Goal: Information Seeking & Learning: Learn about a topic

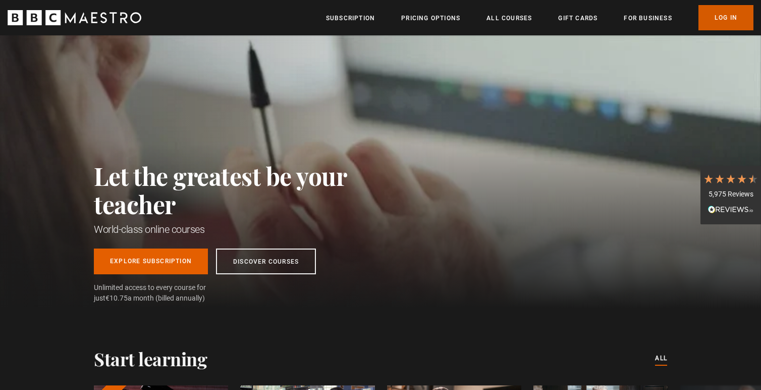
click at [724, 18] on link "Log In" at bounding box center [725, 17] width 55 height 25
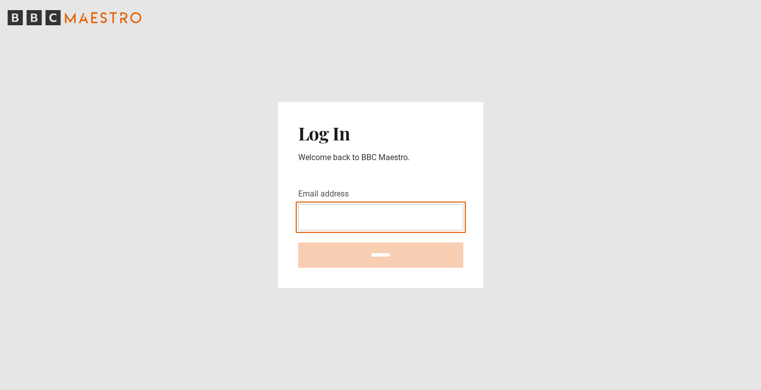
type input "**********"
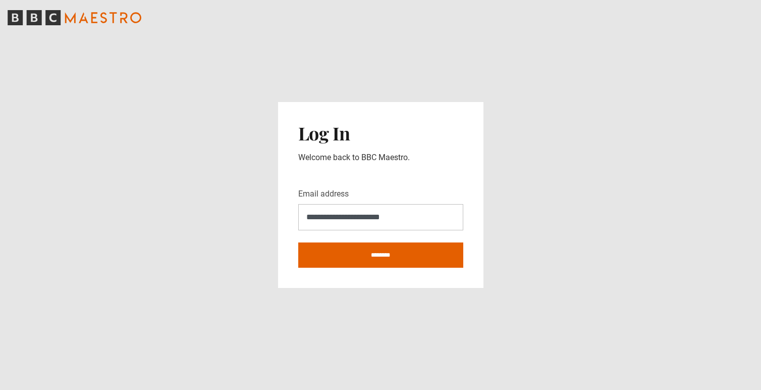
click at [380, 255] on input "********" at bounding box center [380, 254] width 165 height 25
type input "**********"
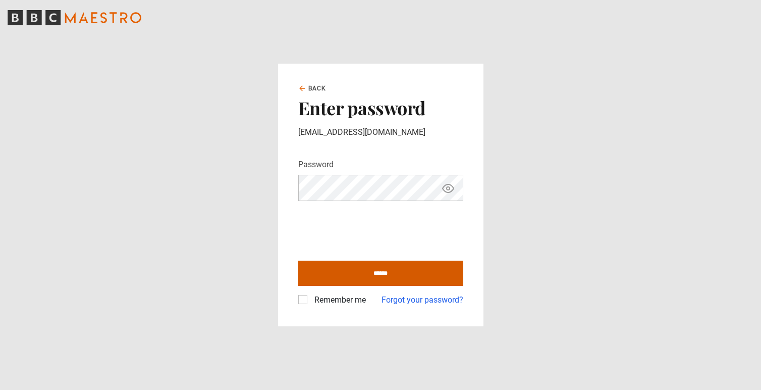
click at [329, 266] on input "******" at bounding box center [380, 272] width 165 height 25
type input "**********"
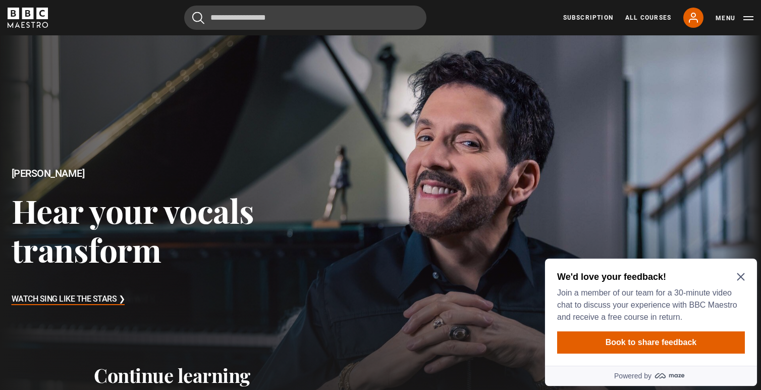
click at [742, 275] on icon "Close Maze Prompt" at bounding box center [741, 277] width 8 height 8
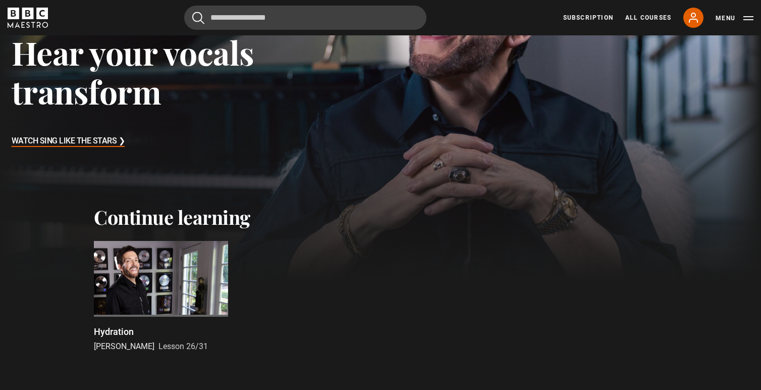
scroll to position [157, 0]
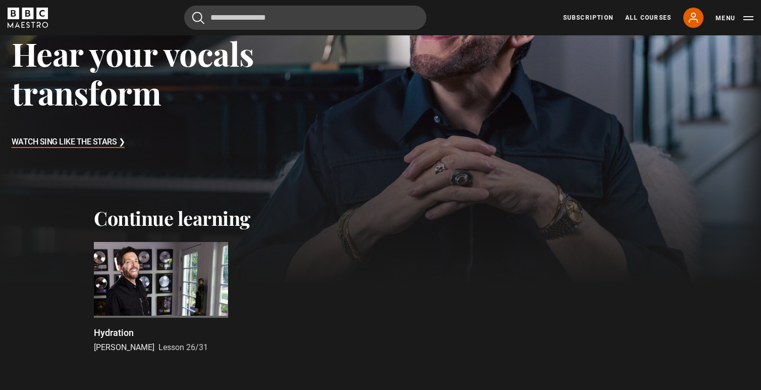
click at [120, 146] on h3 "Watch Sing Like the Stars ❯" at bounding box center [69, 142] width 114 height 15
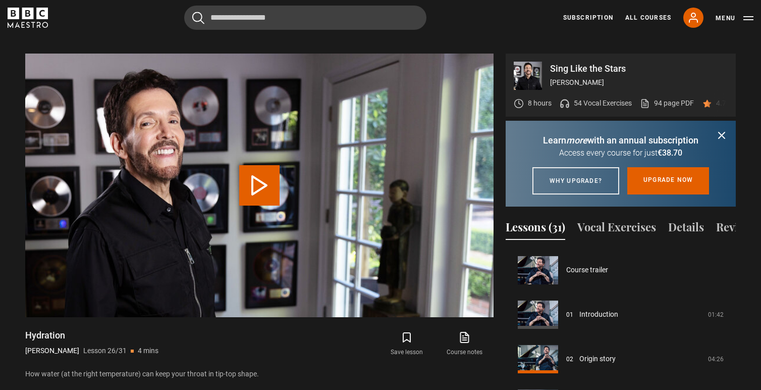
scroll to position [1110, 0]
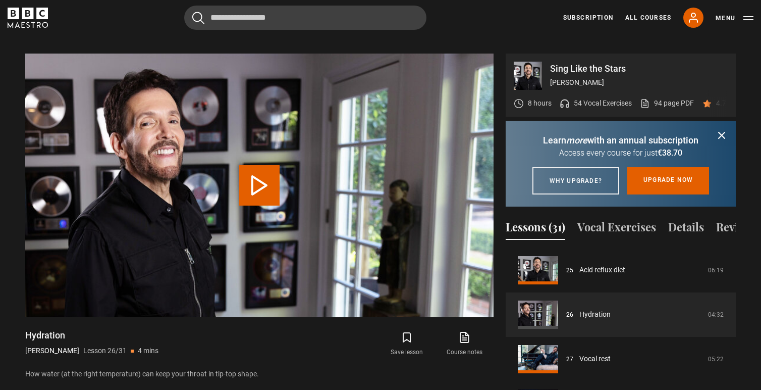
click at [722, 129] on icon "submit" at bounding box center [722, 135] width 12 height 12
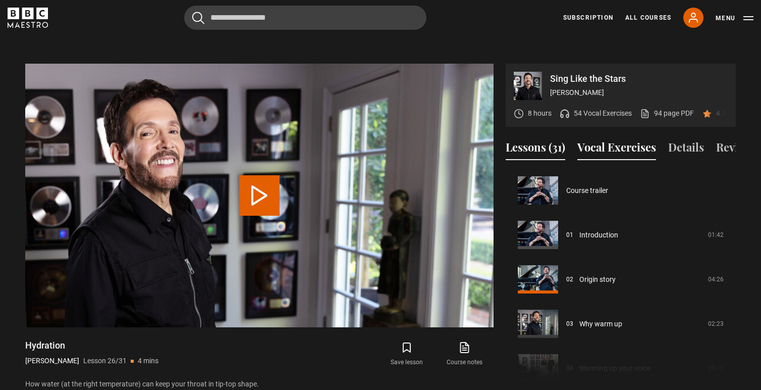
scroll to position [470, 0]
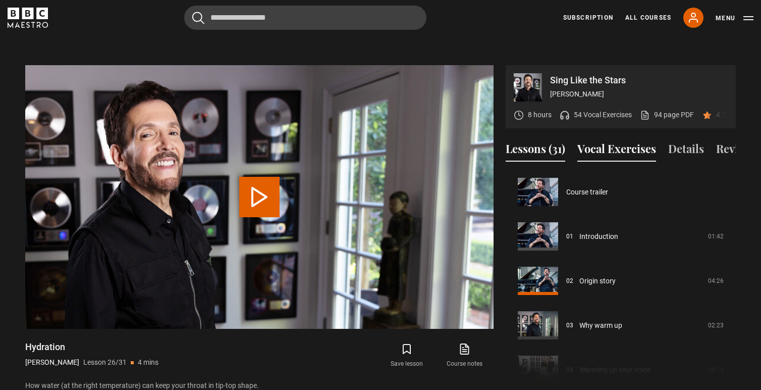
click at [623, 140] on button "Vocal Exercises" at bounding box center [616, 150] width 79 height 21
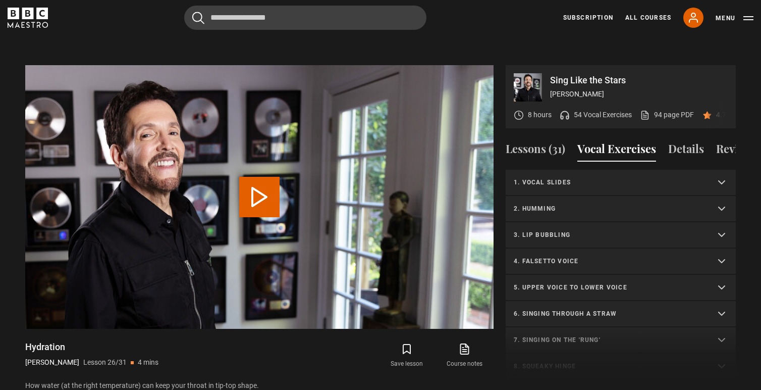
click at [604, 178] on p "1. Vocal slides" at bounding box center [609, 182] width 190 height 9
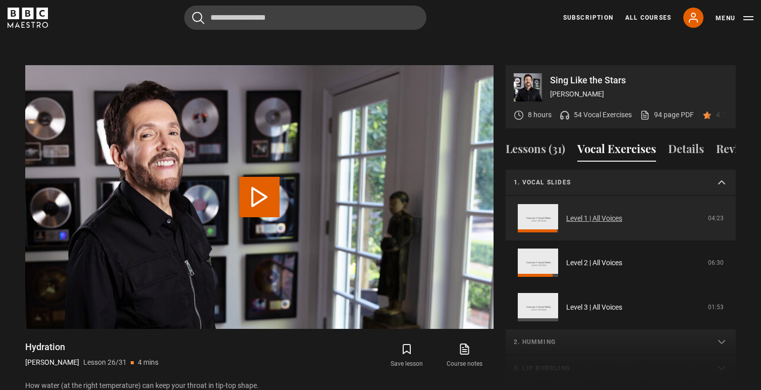
click at [589, 213] on link "Level 1 | All Voices" at bounding box center [594, 218] width 56 height 11
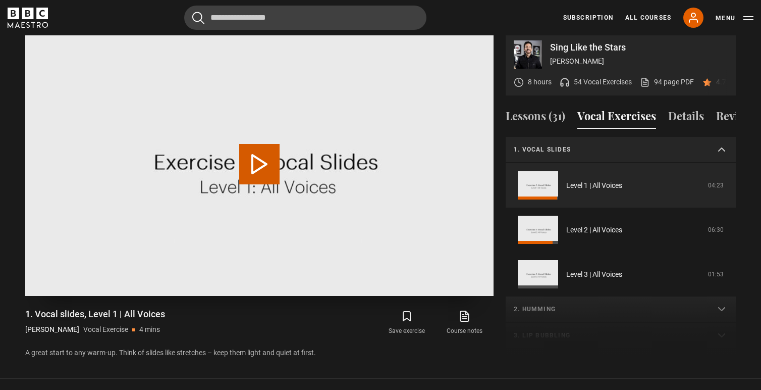
scroll to position [506, 0]
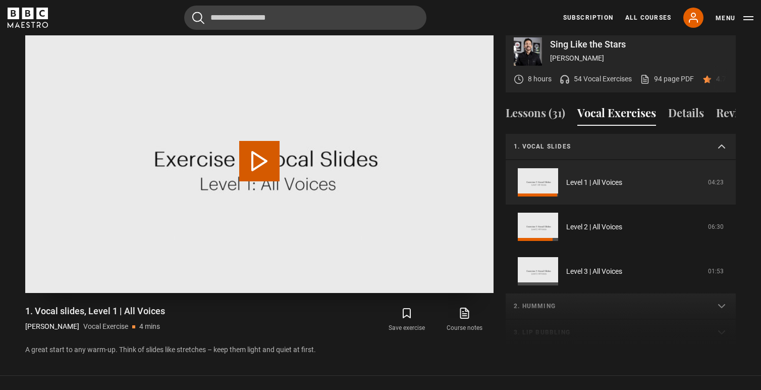
click at [262, 141] on button "Play Video" at bounding box center [259, 161] width 40 height 40
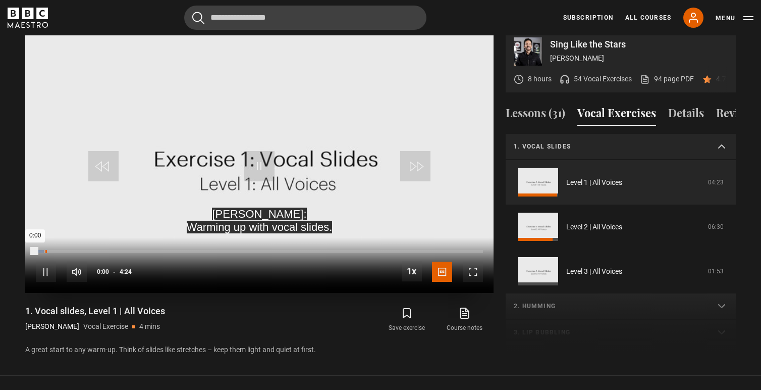
click at [46, 250] on div "0:05" at bounding box center [46, 251] width 2 height 3
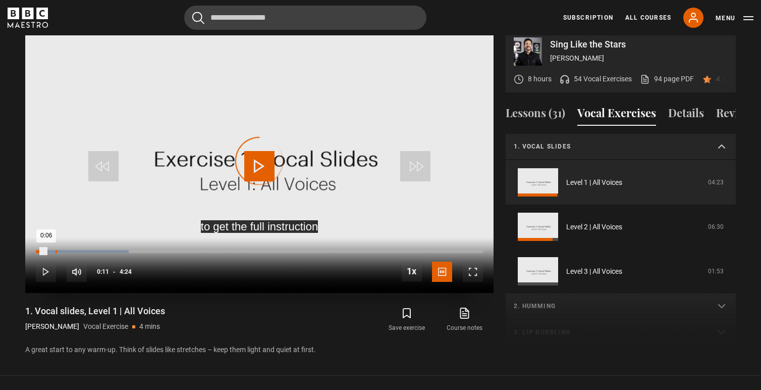
click at [56, 250] on div "0:11" at bounding box center [57, 251] width 2 height 3
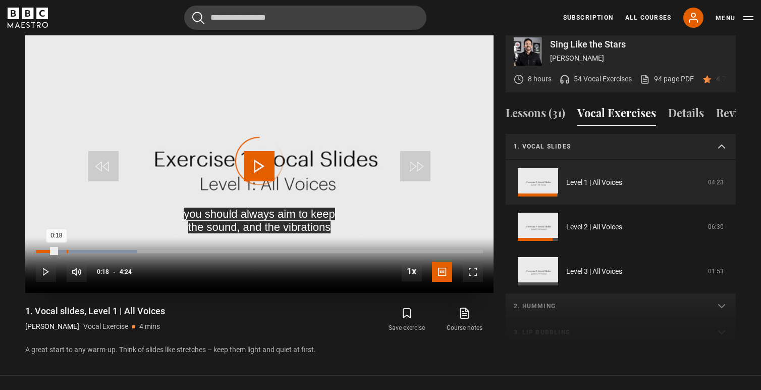
click at [67, 250] on div "0:18" at bounding box center [68, 251] width 2 height 3
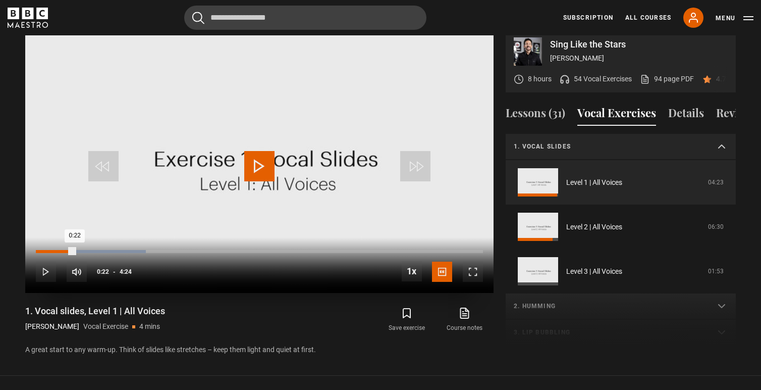
click at [75, 250] on div "Loaded : 24.57% 0:22 0:22" at bounding box center [259, 251] width 447 height 3
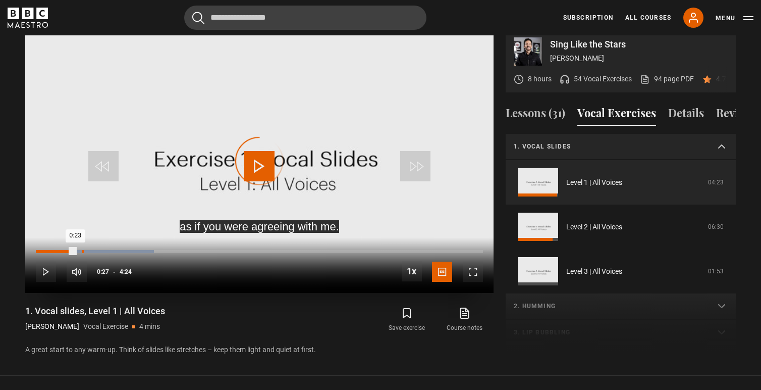
click at [82, 250] on div "0:27" at bounding box center [83, 251] width 2 height 3
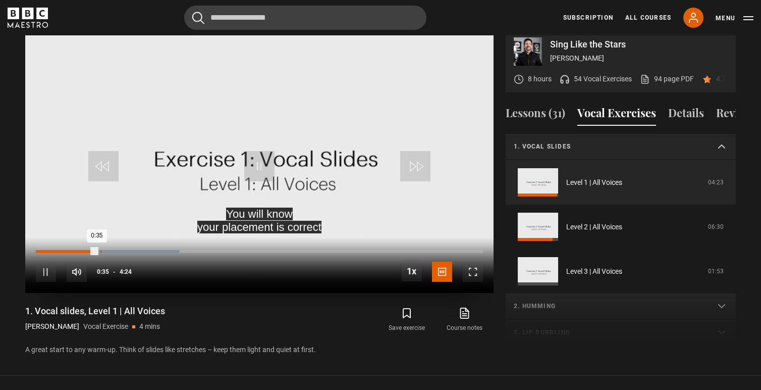
click at [101, 250] on div "Loaded : 32.14% 0:38 0:35" at bounding box center [259, 251] width 447 height 3
click at [112, 242] on div "10s Skip Back 10 seconds Pause 10s Skip Forward 10 seconds Loaded : 34.00% 0:39…" at bounding box center [259, 265] width 468 height 56
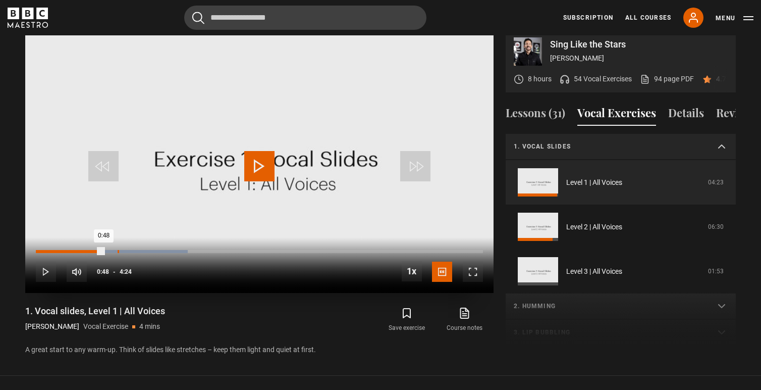
click at [118, 250] on div "0:48" at bounding box center [119, 251] width 2 height 3
click at [137, 250] on div "Loaded : 35.86% 0:59 0:48" at bounding box center [259, 251] width 447 height 3
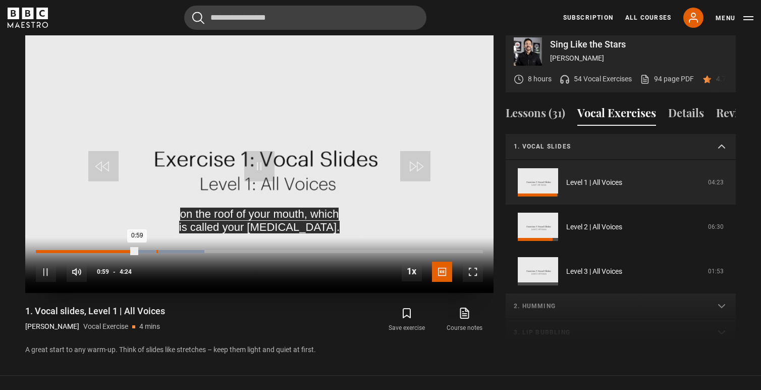
click at [158, 250] on div "1:11" at bounding box center [157, 251] width 2 height 3
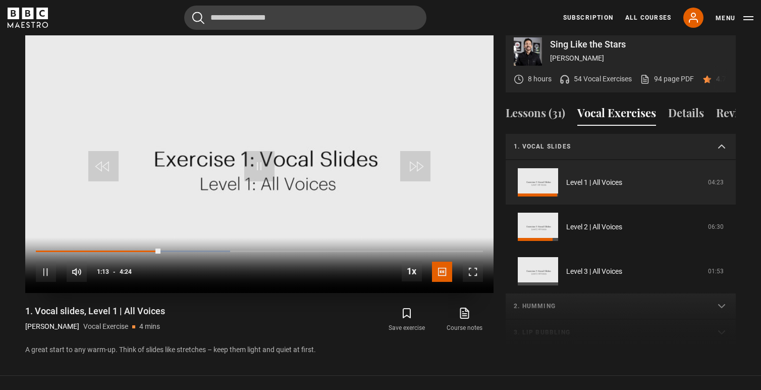
click at [185, 240] on div "10s Skip Back 10 seconds Pause 10s Skip Forward 10 seconds Loaded : 43.48% 1:27…" at bounding box center [259, 265] width 468 height 56
click at [191, 237] on div "10s Skip Back 10 seconds Pause 10s Skip Forward 10 seconds Loaded : 43.48% 1:29…" at bounding box center [259, 265] width 468 height 56
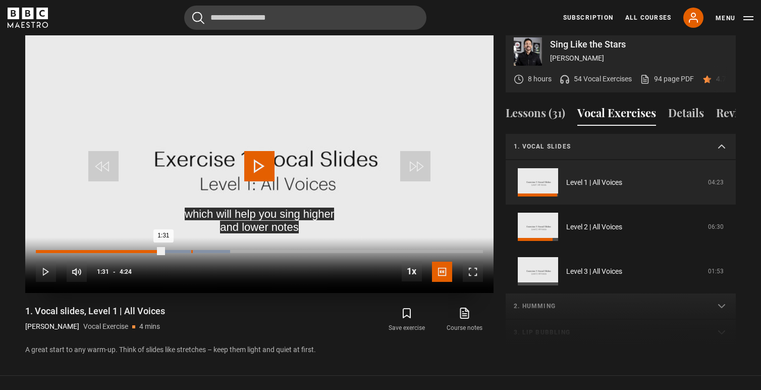
click at [191, 250] on div "1:31" at bounding box center [192, 251] width 2 height 3
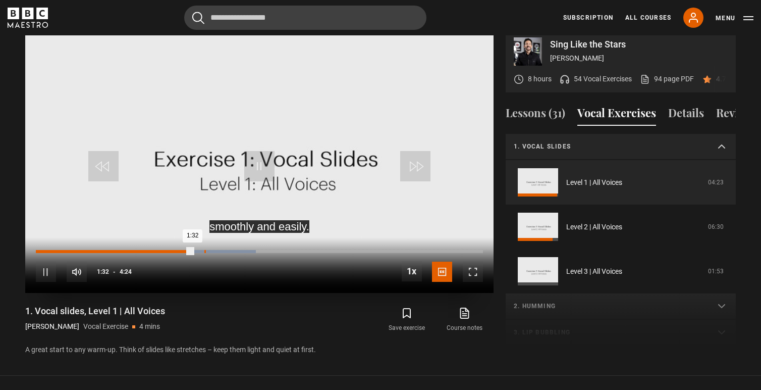
click at [204, 250] on div "1:39" at bounding box center [205, 251] width 2 height 3
click at [213, 237] on div "10s Skip Back 10 seconds Pause 10s Skip Forward 10 seconds Loaded : 54.82% 1:41…" at bounding box center [259, 265] width 468 height 56
click at [215, 240] on div "10s Skip Back 10 seconds Pause 10s Skip Forward 10 seconds Loaded : 54.82% 1:45…" at bounding box center [259, 265] width 468 height 56
click at [216, 239] on div "10s Skip Back 10 seconds Pause 10s Skip Forward 10 seconds Loaded : 54.82% 1:45…" at bounding box center [259, 265] width 468 height 56
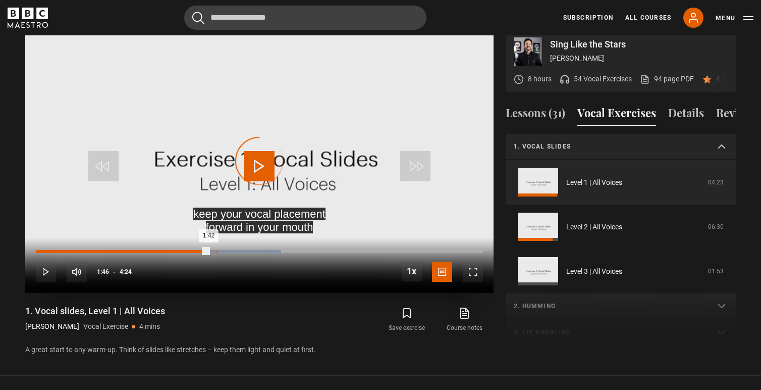
click at [216, 250] on div "1:46" at bounding box center [217, 251] width 2 height 3
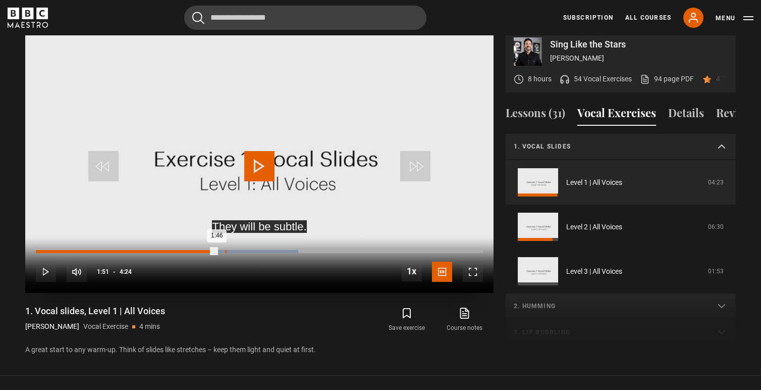
click at [225, 250] on div "1:51" at bounding box center [226, 251] width 2 height 3
click at [235, 250] on div "1:57" at bounding box center [236, 251] width 2 height 3
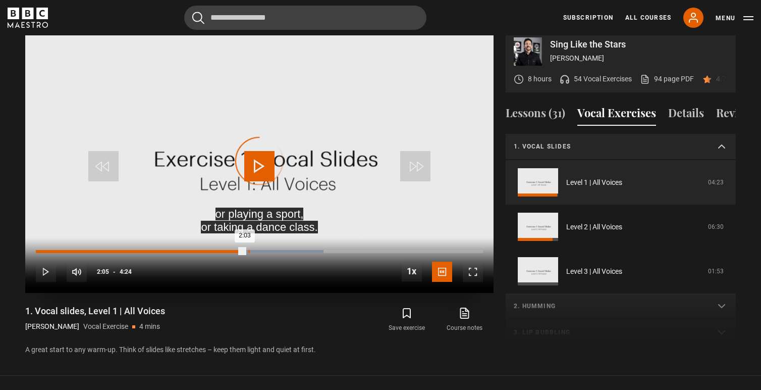
click at [248, 250] on div "2:05" at bounding box center [249, 251] width 2 height 3
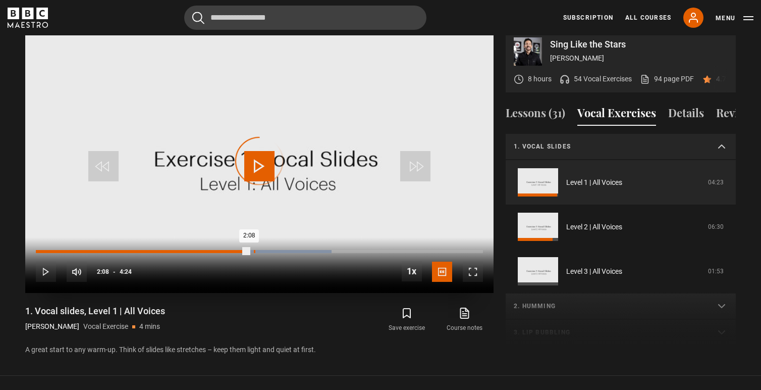
click at [254, 250] on div "2:08" at bounding box center [255, 251] width 2 height 3
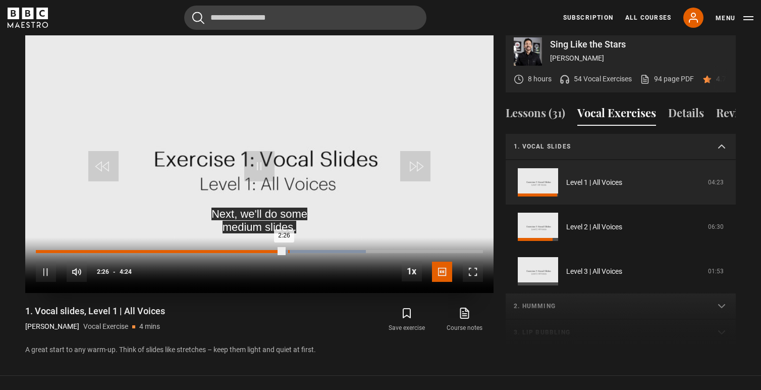
click at [288, 250] on div "Loaded : 73.77% 2:28 2:26" at bounding box center [259, 251] width 447 height 3
click at [292, 250] on div "2:31" at bounding box center [293, 251] width 2 height 3
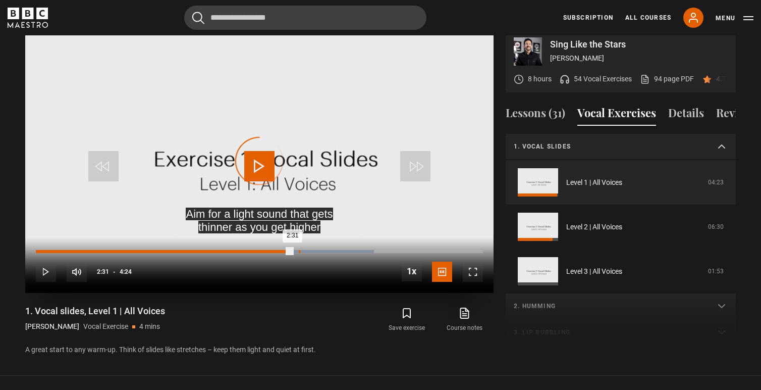
click at [299, 250] on div "2:35" at bounding box center [300, 251] width 2 height 3
click at [309, 250] on div "2:41" at bounding box center [310, 251] width 2 height 3
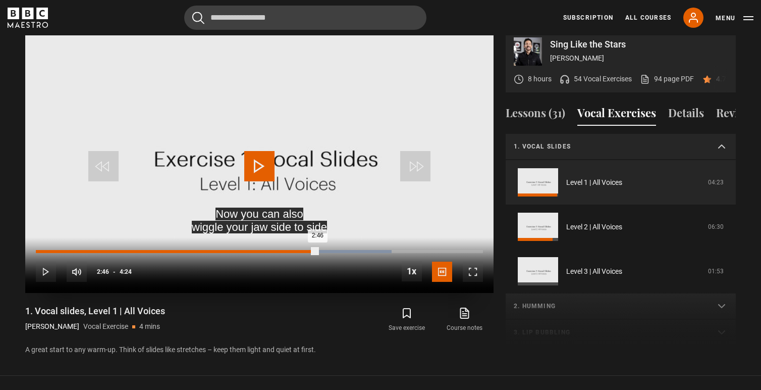
click at [317, 250] on div "Loaded : 79.52% 2:46 2:46" at bounding box center [259, 251] width 447 height 3
click at [323, 250] on div "2:49" at bounding box center [323, 251] width 2 height 3
click at [331, 250] on div "2:54" at bounding box center [332, 251] width 2 height 3
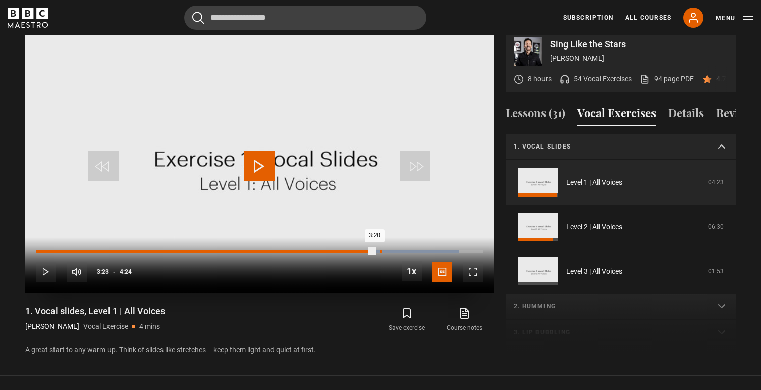
click at [380, 250] on div "3:23" at bounding box center [381, 251] width 2 height 3
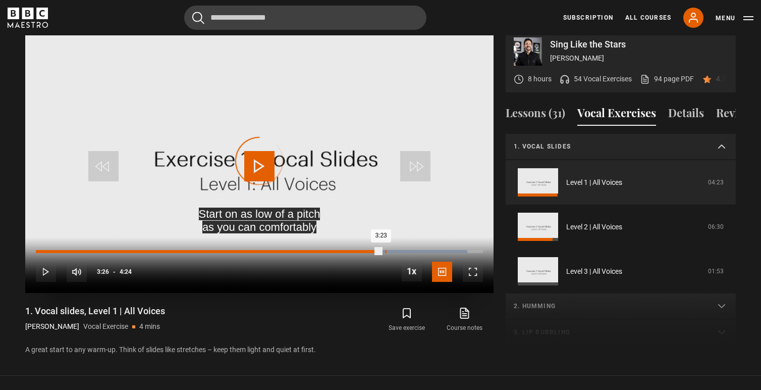
click at [385, 250] on div "3:26" at bounding box center [386, 251] width 2 height 3
click at [390, 250] on div "3:28" at bounding box center [391, 251] width 2 height 3
click at [395, 250] on div "3:31" at bounding box center [395, 251] width 2 height 3
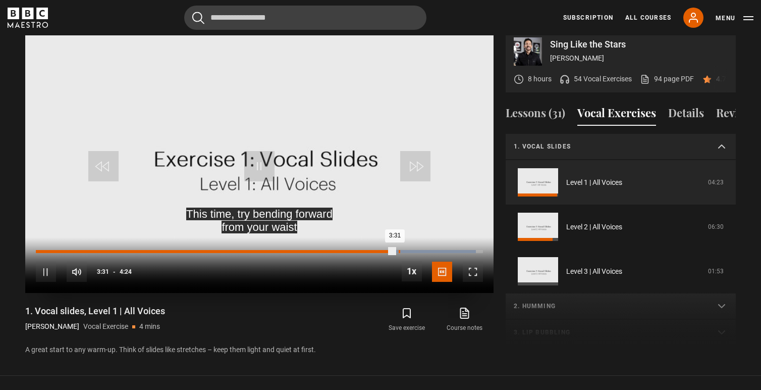
click at [399, 250] on div "3:34" at bounding box center [400, 251] width 2 height 3
click at [406, 250] on div "3:38" at bounding box center [407, 251] width 2 height 3
click at [409, 250] on div "3:39" at bounding box center [408, 251] width 2 height 3
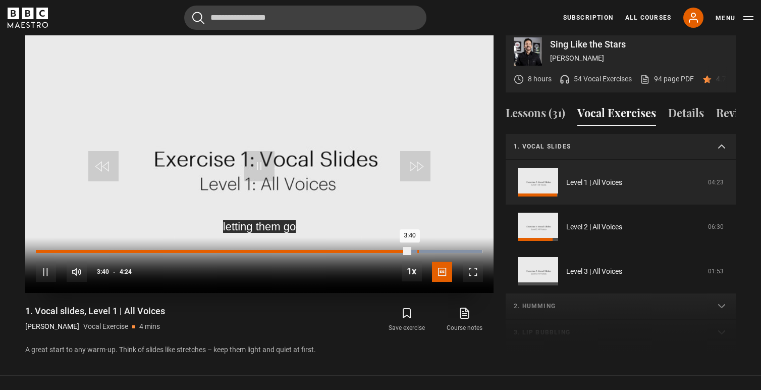
click at [417, 250] on div "3:45" at bounding box center [418, 251] width 2 height 3
click at [422, 250] on div "3:48" at bounding box center [423, 251] width 2 height 3
click at [417, 250] on div "3:48" at bounding box center [229, 251] width 387 height 3
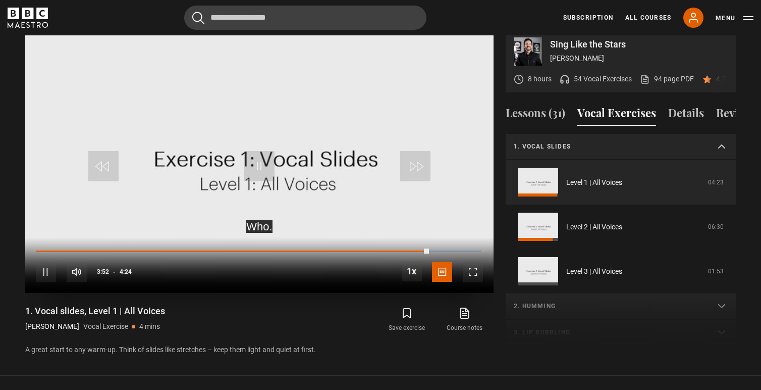
click at [253, 156] on span "Video Player" at bounding box center [259, 166] width 30 height 30
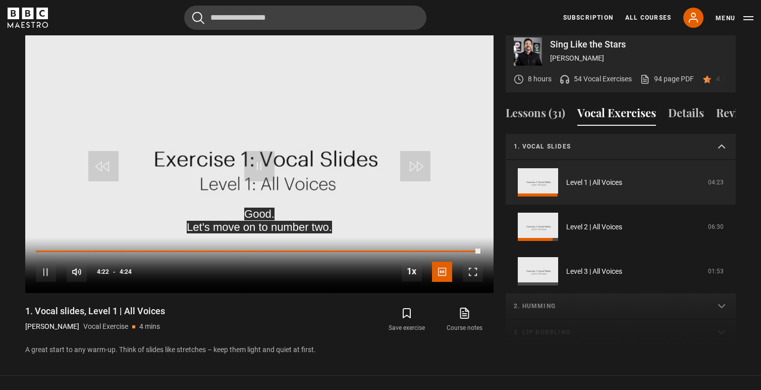
scroll to position [-1, 0]
click at [583, 134] on summary "1. Vocal slides" at bounding box center [621, 147] width 230 height 26
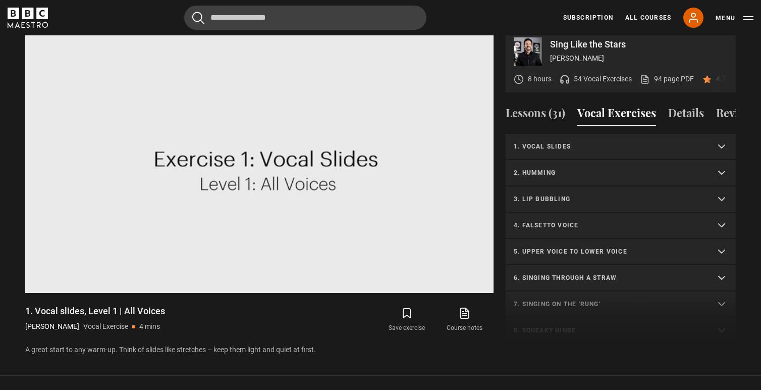
click at [580, 168] on p "2. Humming" at bounding box center [609, 172] width 190 height 9
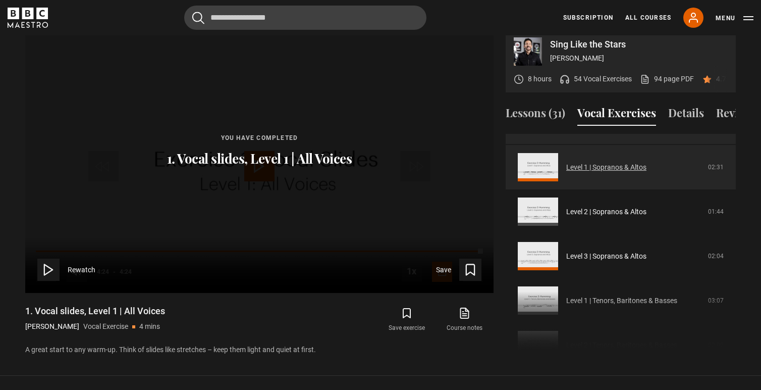
scroll to position [53, 0]
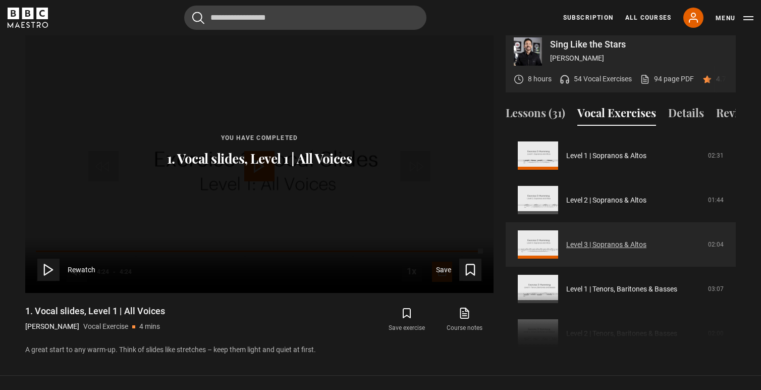
click at [577, 239] on link "Level 3 | Sopranos & Altos" at bounding box center [606, 244] width 80 height 11
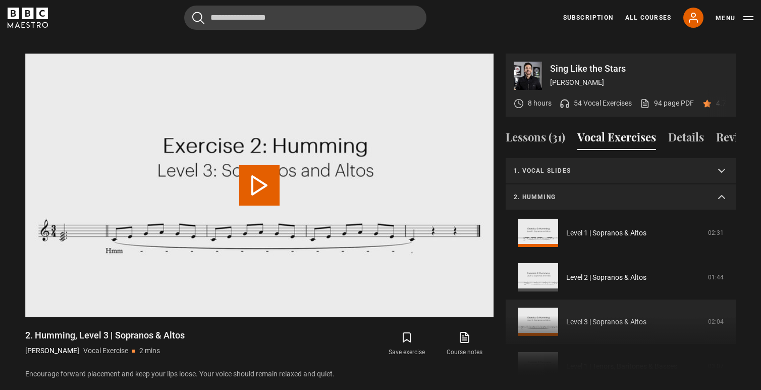
scroll to position [97, 0]
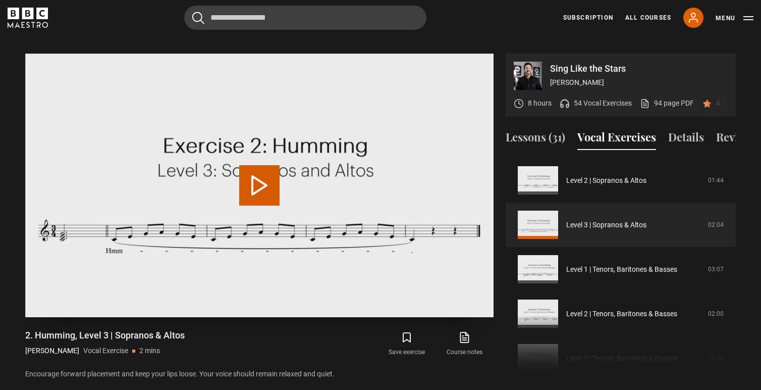
click at [232, 165] on video "Video Player" at bounding box center [259, 184] width 468 height 263
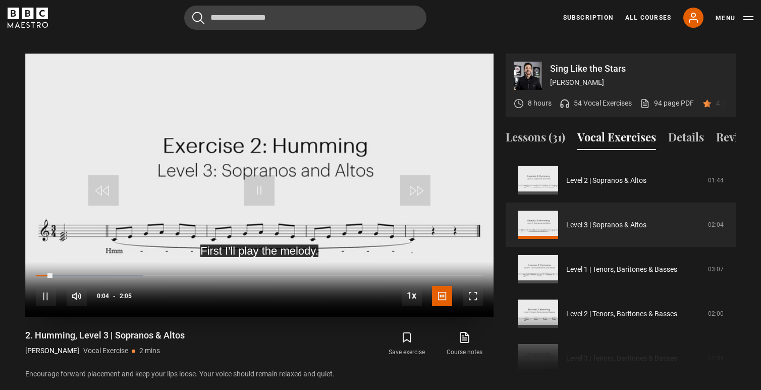
click at [256, 180] on span "Video Player" at bounding box center [259, 190] width 30 height 30
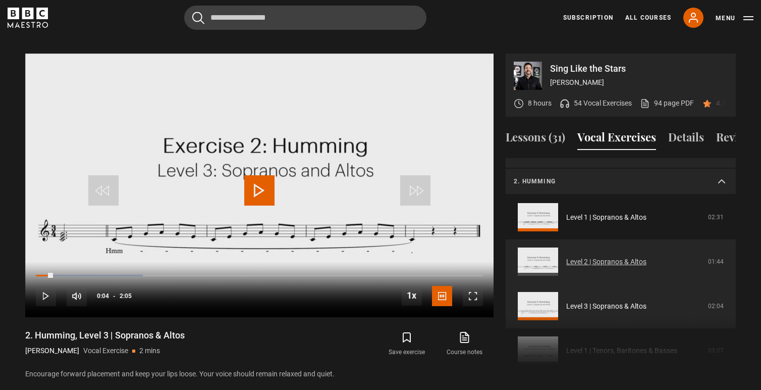
scroll to position [4, 0]
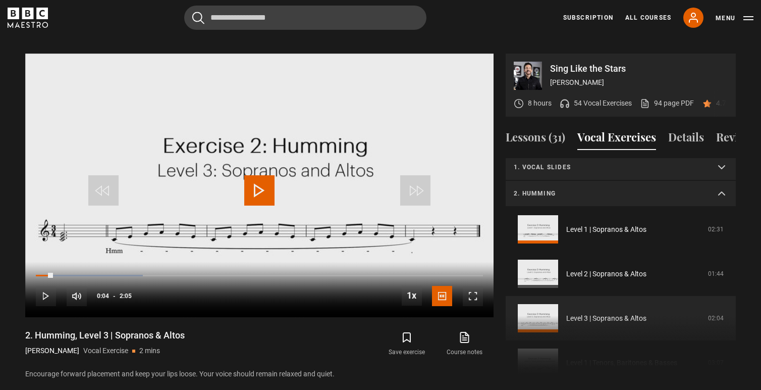
click at [610, 164] on summary "1. Vocal slides" at bounding box center [621, 167] width 230 height 26
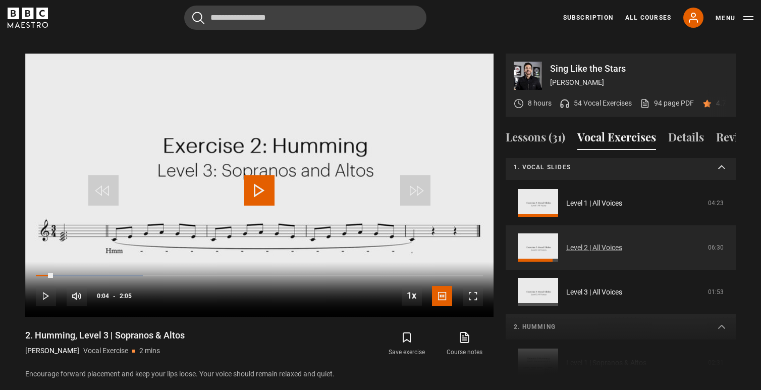
click at [589, 242] on link "Level 2 | All Voices" at bounding box center [594, 247] width 56 height 11
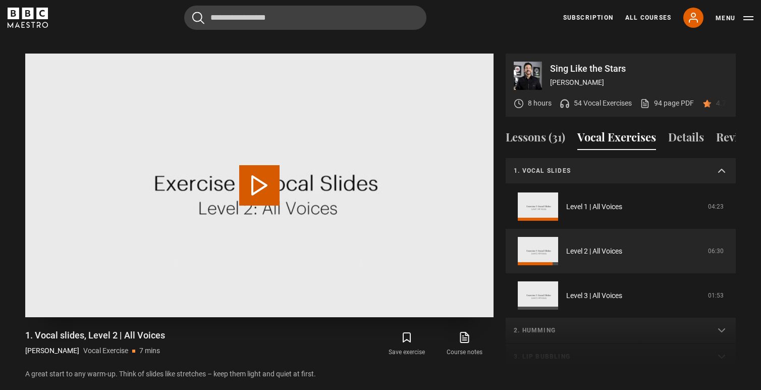
click at [266, 172] on button "Play Video" at bounding box center [259, 185] width 40 height 40
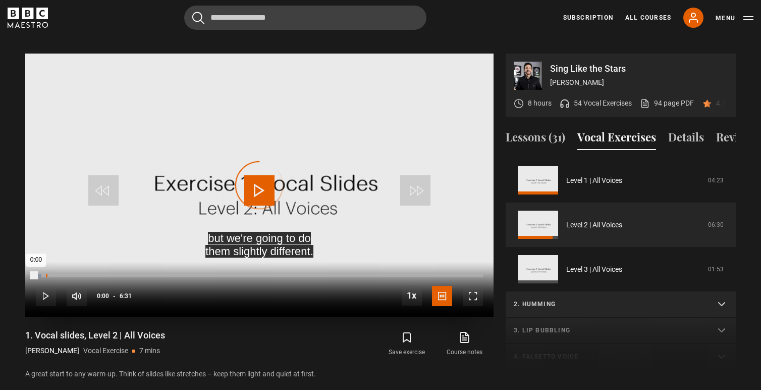
click at [46, 274] on div "0:08" at bounding box center [47, 275] width 2 height 3
click at [51, 274] on div "0:12" at bounding box center [51, 275] width 2 height 3
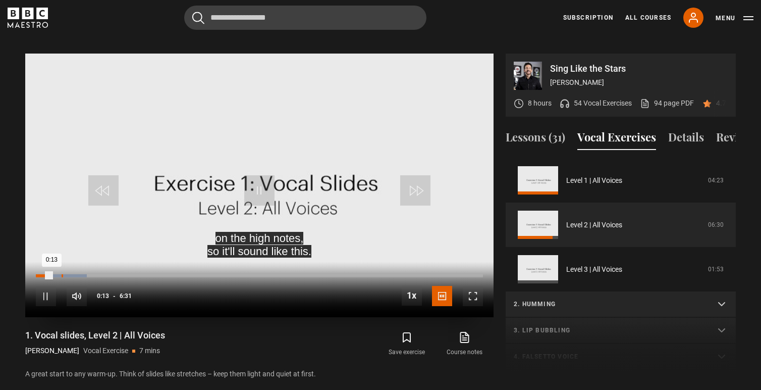
click at [63, 274] on div "0:22" at bounding box center [63, 275] width 2 height 3
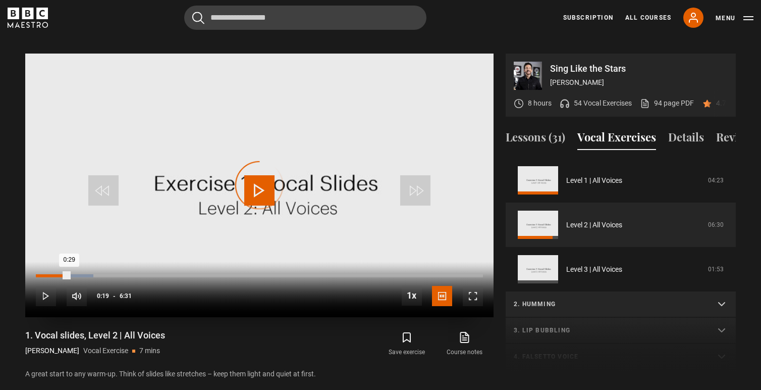
click at [59, 274] on div "0:19" at bounding box center [60, 275] width 2 height 3
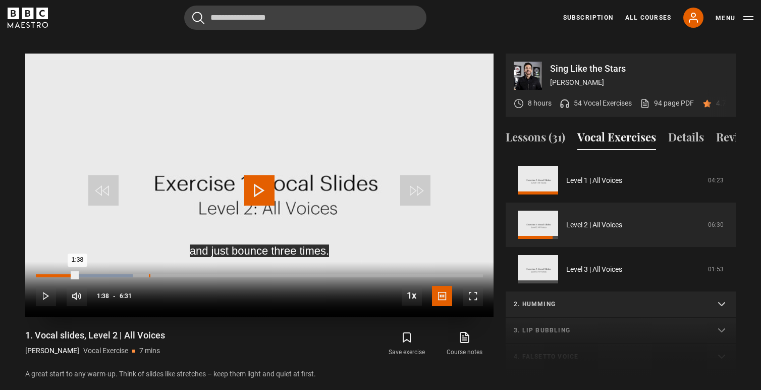
click at [149, 274] on div "1:38" at bounding box center [150, 275] width 2 height 3
click at [157, 274] on div "1:46" at bounding box center [158, 275] width 2 height 3
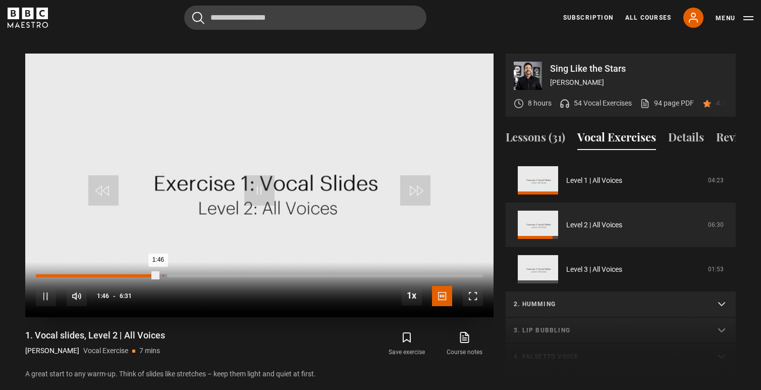
click at [163, 274] on div "Loaded : 29.32% 1:50 1:46" at bounding box center [259, 275] width 447 height 3
click at [178, 274] on div "2:04" at bounding box center [179, 275] width 2 height 3
click at [188, 274] on div "2:12" at bounding box center [188, 275] width 2 height 3
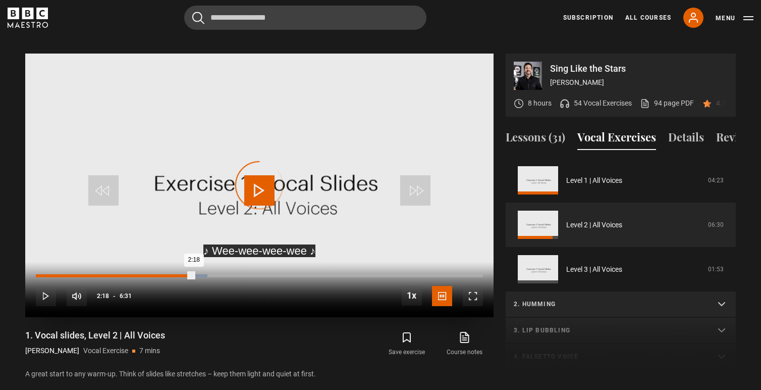
click at [194, 274] on div "Loaded : 38.35% 2:18 2:18" at bounding box center [259, 275] width 447 height 3
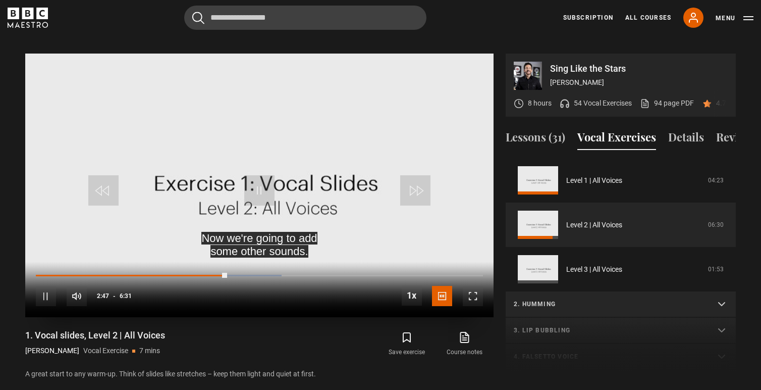
click at [230, 261] on div "10s Skip Back 10 seconds Pause 10s Skip Forward 10 seconds Loaded : 54.92% 2:25…" at bounding box center [259, 289] width 468 height 56
click at [235, 274] on div "Loaded : 54.92% 2:53 2:48" at bounding box center [259, 275] width 447 height 3
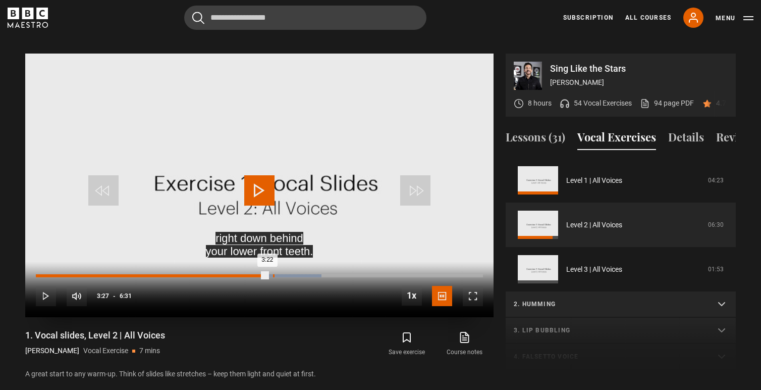
click at [273, 274] on div "3:27" at bounding box center [274, 275] width 2 height 3
click at [273, 274] on div "3:27" at bounding box center [154, 275] width 237 height 3
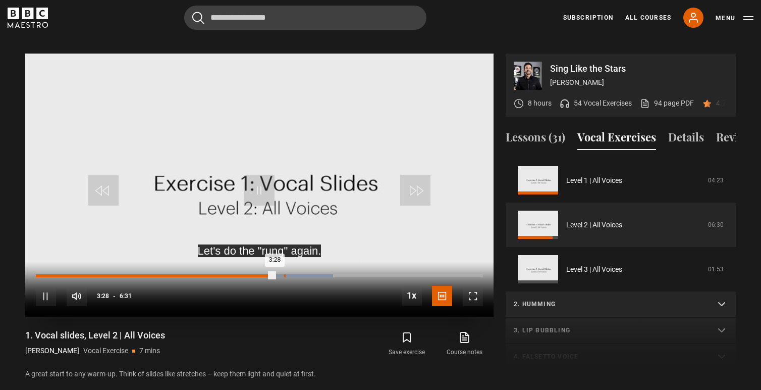
click at [284, 274] on div "3:37" at bounding box center [285, 275] width 2 height 3
click at [292, 274] on div "3:43" at bounding box center [292, 275] width 2 height 3
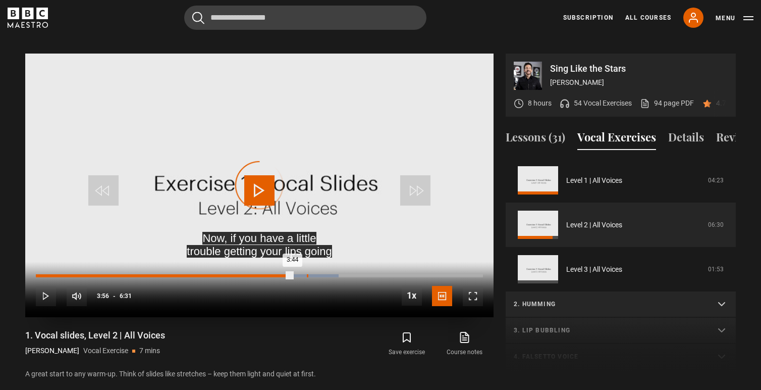
click at [307, 274] on div "3:56" at bounding box center [308, 275] width 2 height 3
click at [312, 274] on div "4:01" at bounding box center [313, 275] width 2 height 3
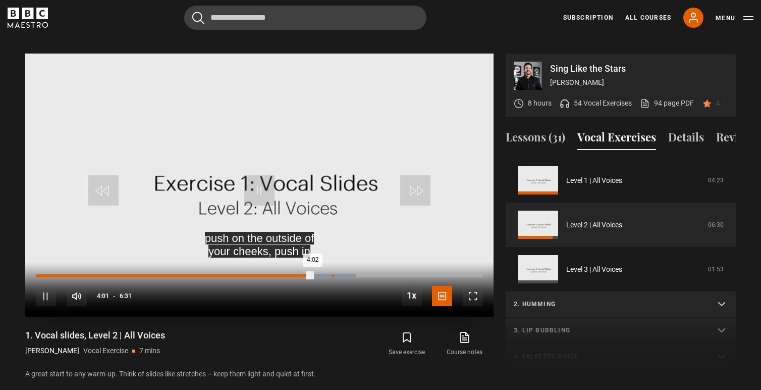
click at [332, 274] on div "4:19" at bounding box center [333, 275] width 2 height 3
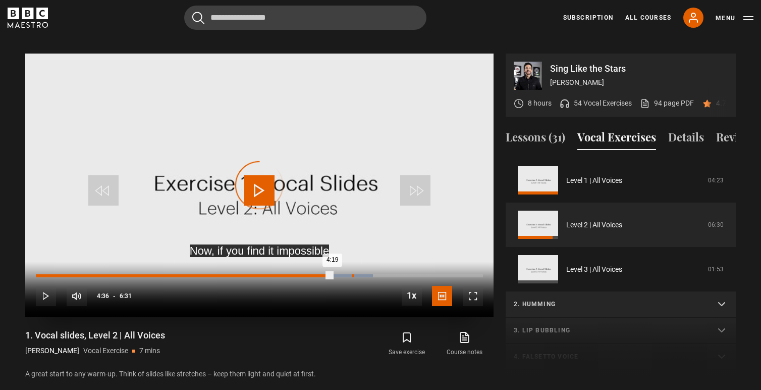
click at [352, 274] on div "4:36" at bounding box center [353, 275] width 2 height 3
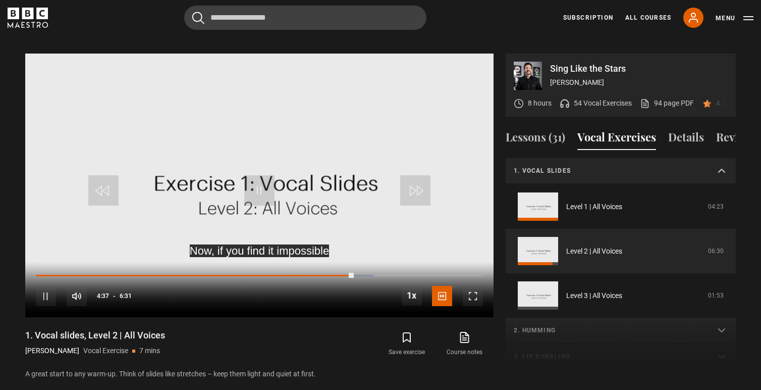
scroll to position [0, 0]
click at [585, 166] on p "1. Vocal slides" at bounding box center [609, 170] width 190 height 9
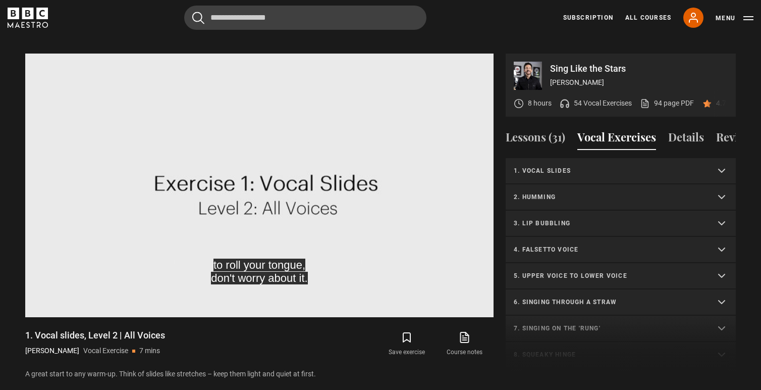
click at [581, 190] on summary "2. Humming" at bounding box center [621, 197] width 230 height 26
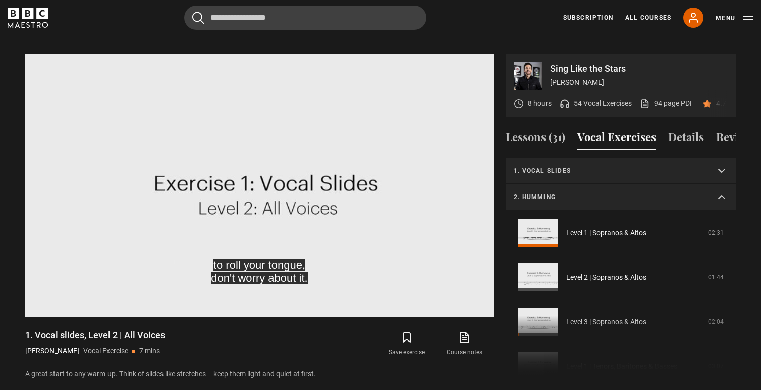
click at [581, 316] on div "1. Vocal slides Level 1 | All Voices 04:23 Level 2 | All Voices 06:30 Level 3 |…" at bounding box center [621, 267] width 230 height 218
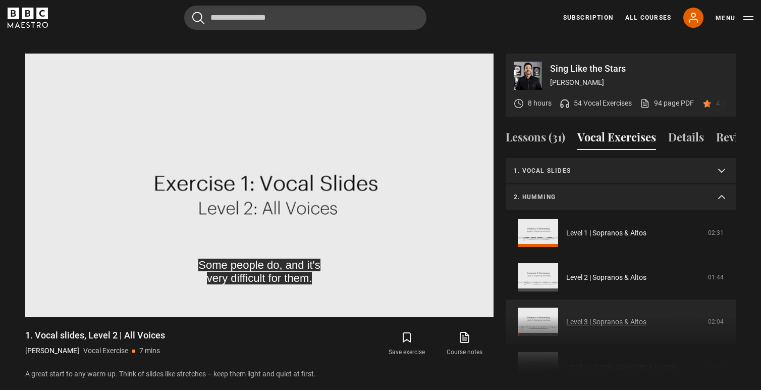
click at [586, 316] on link "Level 3 | Sopranos & Altos" at bounding box center [606, 321] width 80 height 11
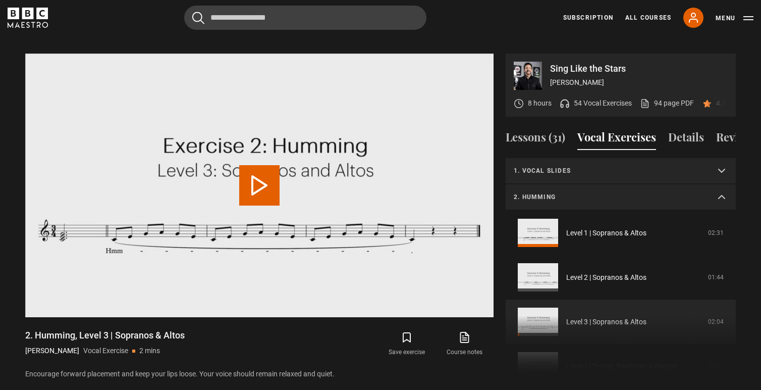
scroll to position [97, 0]
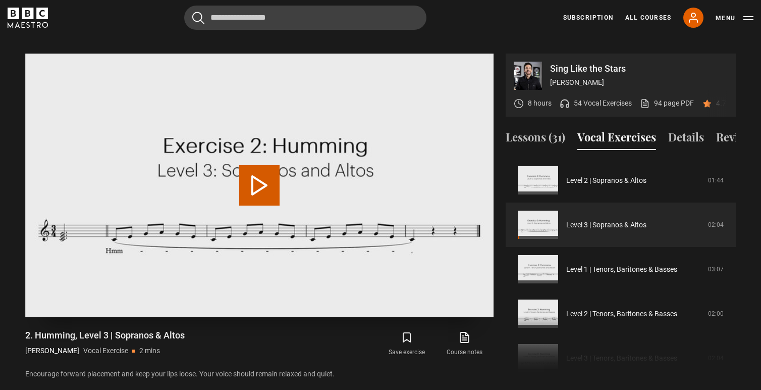
click at [258, 172] on button "Play Video" at bounding box center [259, 185] width 40 height 40
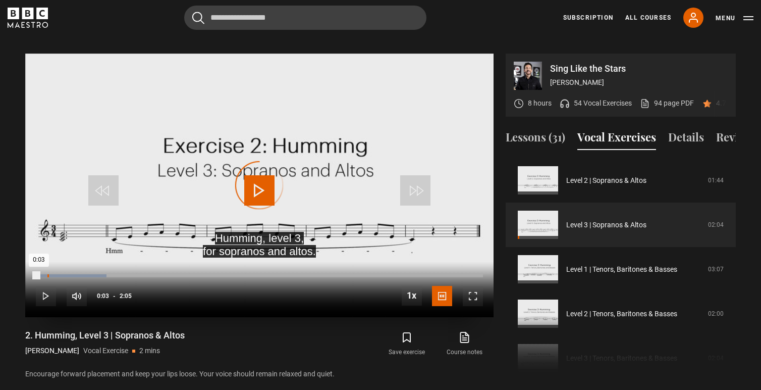
click at [47, 274] on div "0:03" at bounding box center [48, 275] width 2 height 3
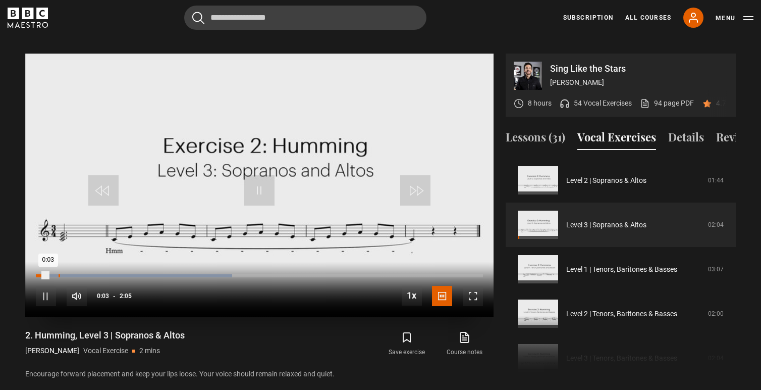
click at [60, 274] on div "Loaded : 43.94% 0:06 0:03" at bounding box center [259, 275] width 447 height 3
click at [55, 274] on div "Loaded : 43.94% 0:05 0:07" at bounding box center [259, 275] width 447 height 3
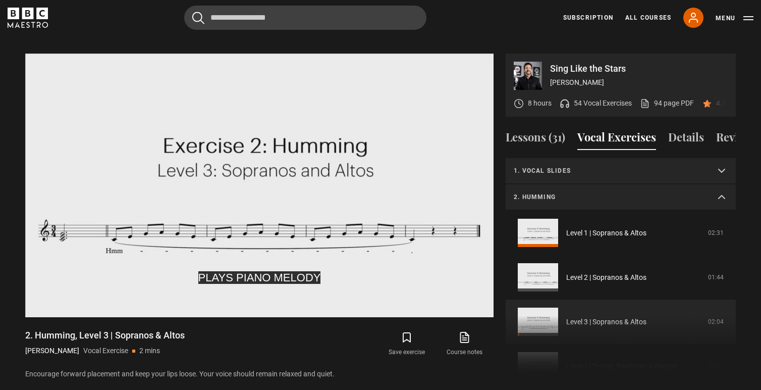
scroll to position [0, 0]
click at [568, 192] on p "2. Humming" at bounding box center [609, 196] width 190 height 9
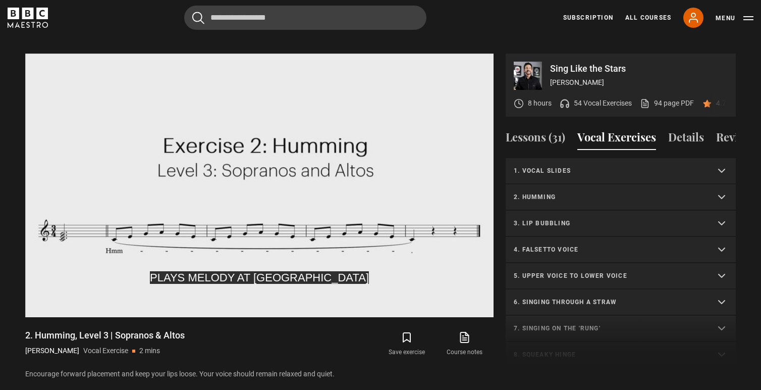
click at [560, 219] on p "3. Lip bubbling" at bounding box center [609, 223] width 190 height 9
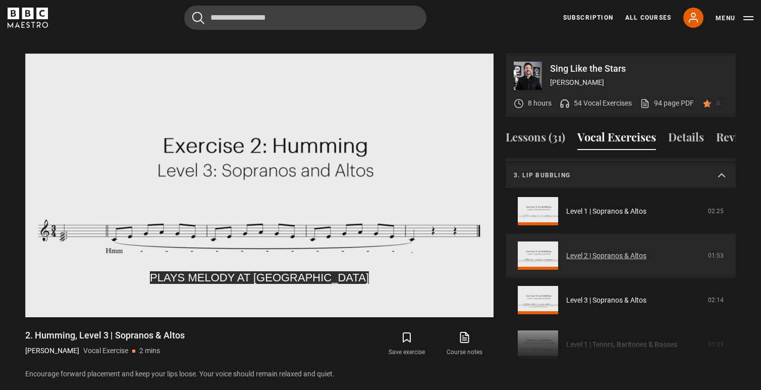
scroll to position [52, 0]
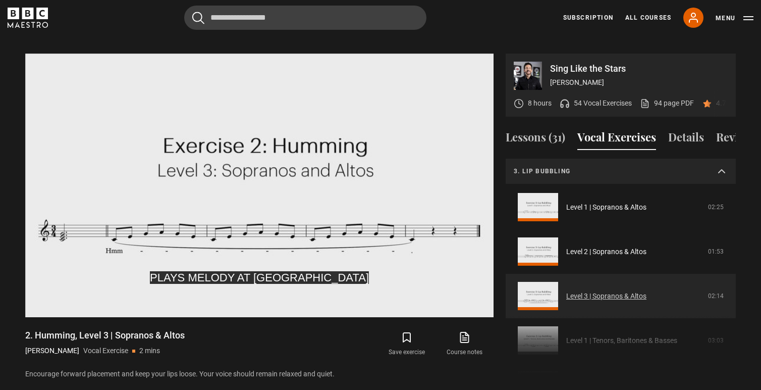
click at [566, 291] on link "Level 3 | Sopranos & Altos" at bounding box center [606, 296] width 80 height 11
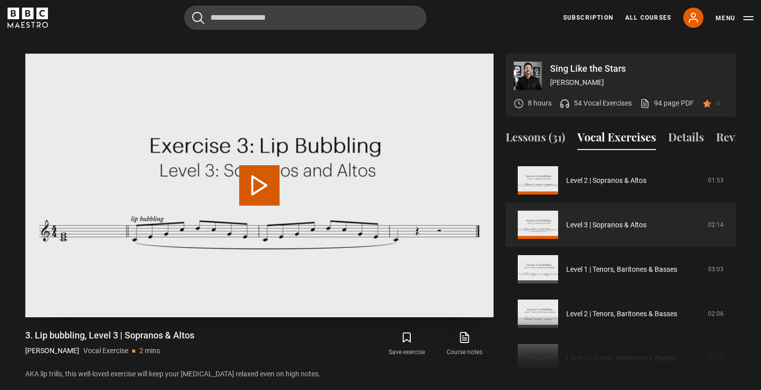
click at [256, 165] on button "Play Video" at bounding box center [259, 185] width 40 height 40
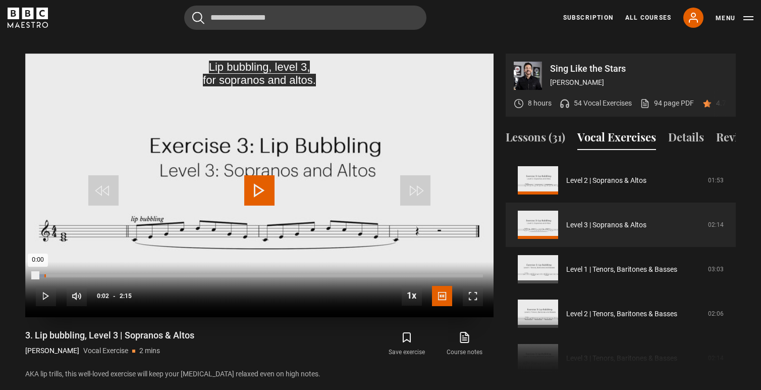
click at [44, 274] on div "0:02" at bounding box center [45, 275] width 2 height 3
click at [53, 274] on div "0:05" at bounding box center [53, 275] width 2 height 3
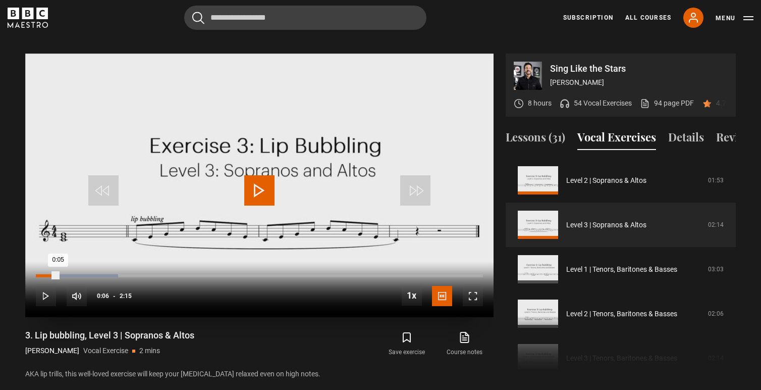
click at [58, 274] on div "Loaded : 18.46% 0:06 0:05" at bounding box center [259, 275] width 447 height 3
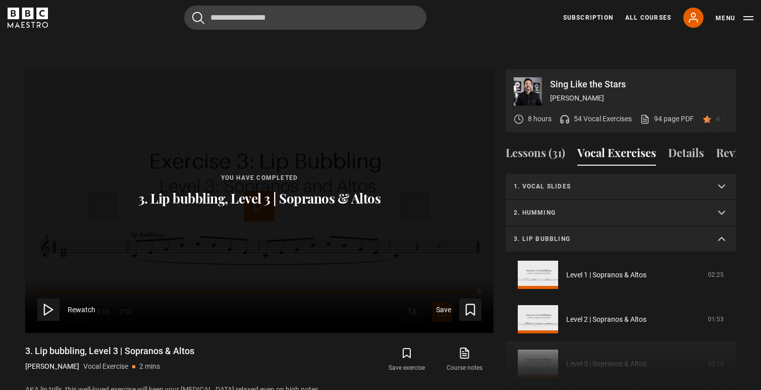
click at [616, 234] on p "3. Lip bubbling" at bounding box center [609, 238] width 190 height 9
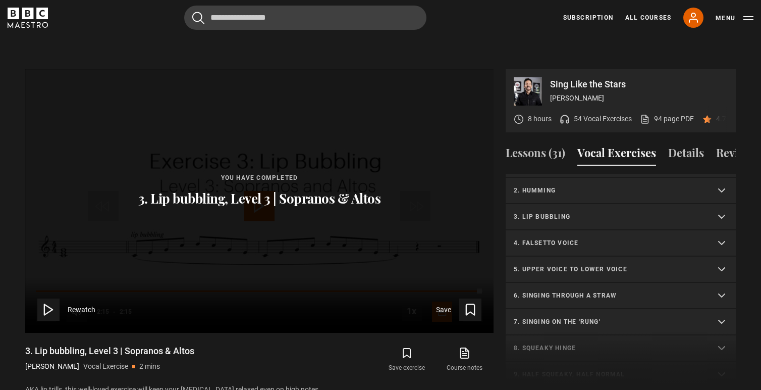
scroll to position [48, 0]
click at [614, 212] on summary "4. Falsetto voice" at bounding box center [621, 217] width 230 height 26
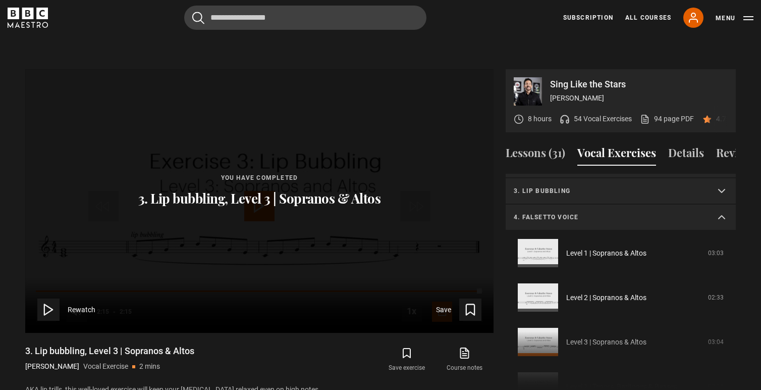
click at [600, 212] on p "4. Falsetto voice" at bounding box center [609, 216] width 190 height 9
